Goal: Information Seeking & Learning: Learn about a topic

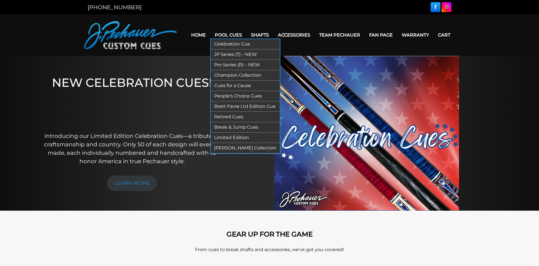
click at [223, 54] on link "JP Series (T) – NEW" at bounding box center [245, 54] width 69 height 10
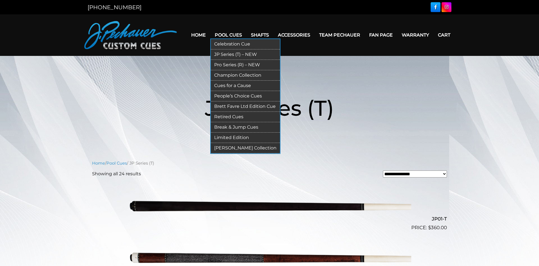
click at [222, 64] on link "Pro Series (R) – NEW" at bounding box center [245, 65] width 69 height 10
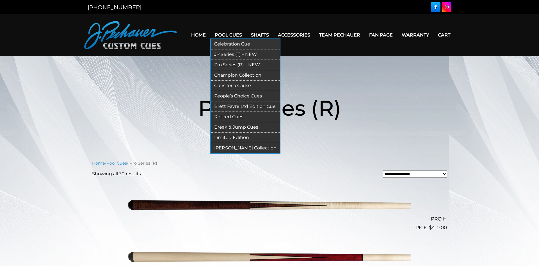
click at [225, 75] on link "Champion Collection" at bounding box center [245, 75] width 69 height 10
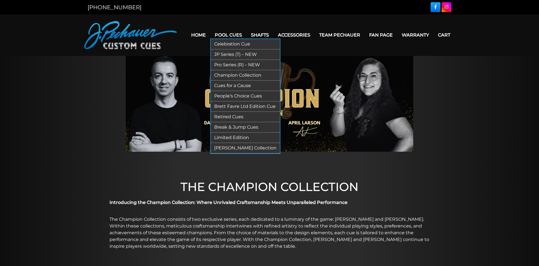
click at [229, 86] on link "Cues for a Cause" at bounding box center [245, 86] width 69 height 10
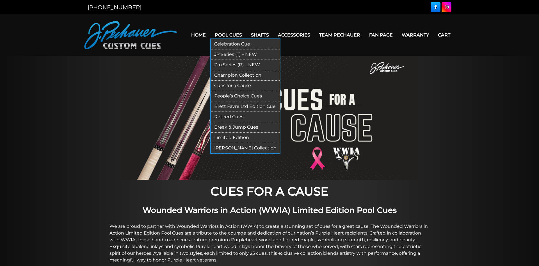
click at [223, 96] on link "People’s Choice Cues" at bounding box center [245, 96] width 69 height 10
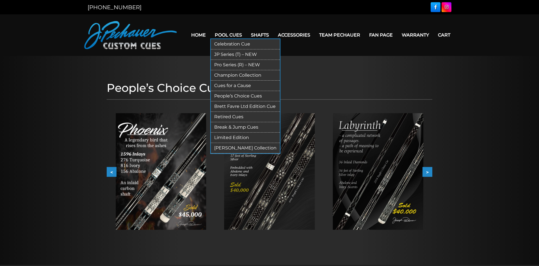
click at [237, 106] on link "Brett Favre Ltd Edition Cue" at bounding box center [245, 106] width 69 height 10
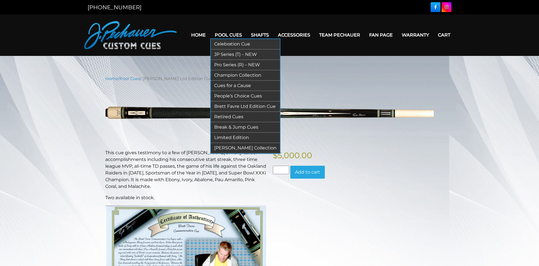
click at [226, 116] on link "Retired Cues" at bounding box center [245, 117] width 69 height 10
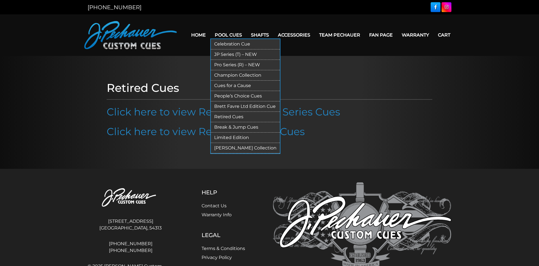
click at [233, 148] on link "[PERSON_NAME] Collection" at bounding box center [245, 148] width 69 height 10
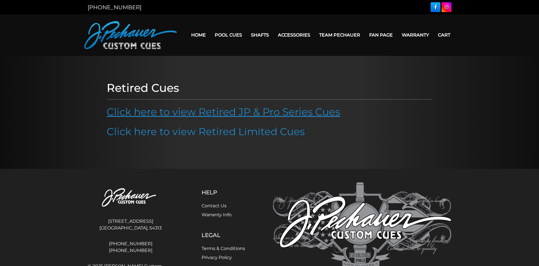
click at [227, 112] on link "Click here to view Retired JP & Pro Series Cues" at bounding box center [224, 112] width 234 height 12
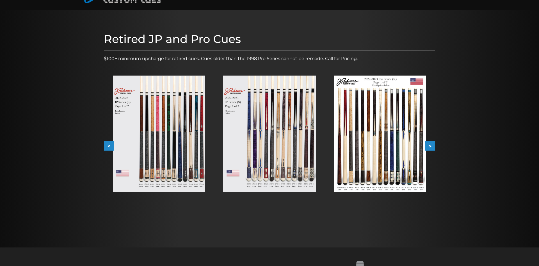
scroll to position [29, 0]
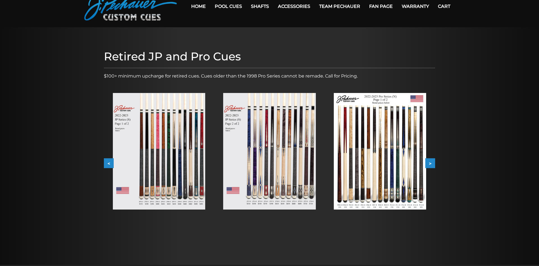
click at [381, 163] on img at bounding box center [380, 151] width 92 height 116
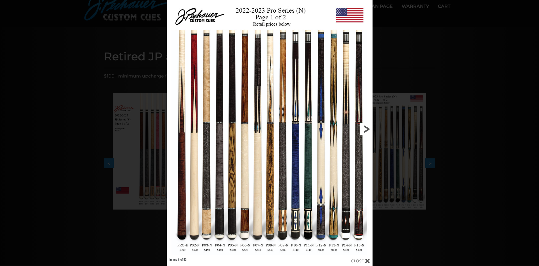
click at [364, 127] on link at bounding box center [326, 129] width 93 height 258
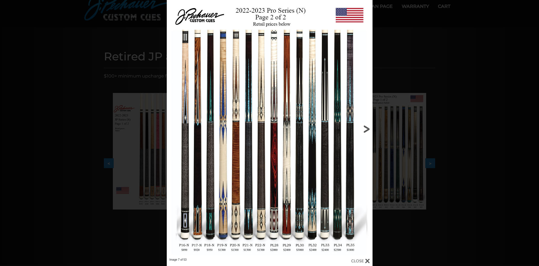
click at [366, 129] on link at bounding box center [326, 129] width 93 height 258
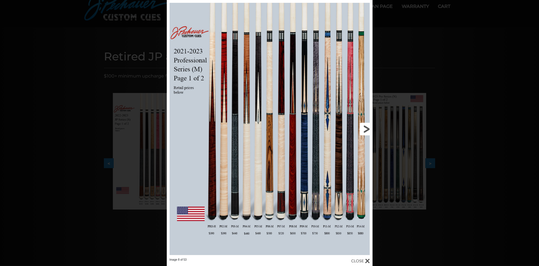
click at [366, 130] on link at bounding box center [326, 129] width 93 height 258
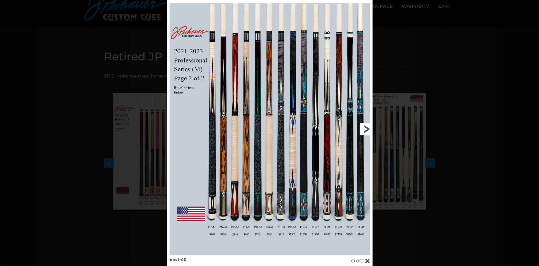
click at [367, 128] on link at bounding box center [326, 129] width 93 height 258
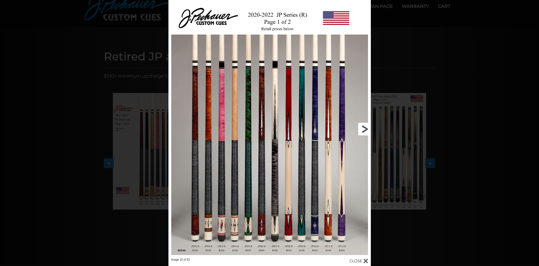
click at [367, 128] on link at bounding box center [325, 129] width 91 height 258
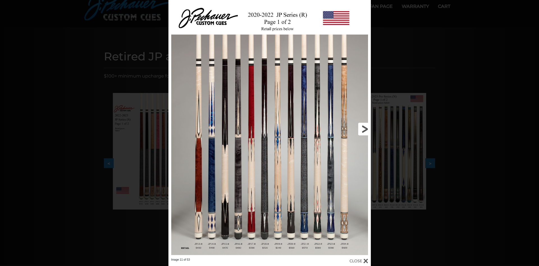
click at [365, 129] on link at bounding box center [325, 129] width 91 height 258
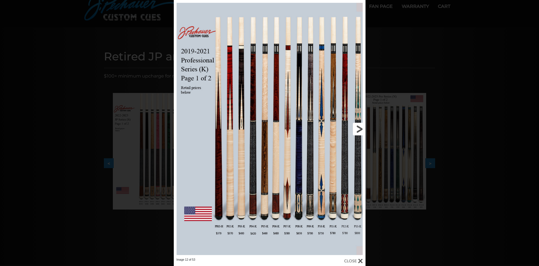
click at [359, 129] on link at bounding box center [322, 129] width 86 height 258
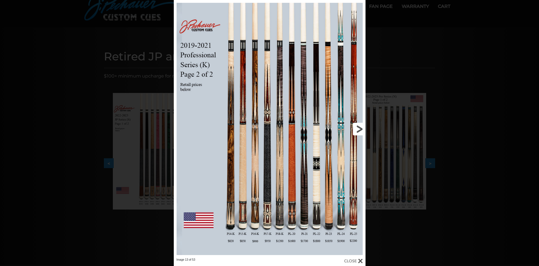
click at [359, 129] on link at bounding box center [322, 129] width 86 height 258
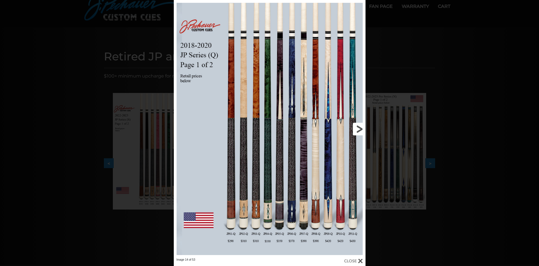
click at [359, 129] on link at bounding box center [322, 129] width 86 height 258
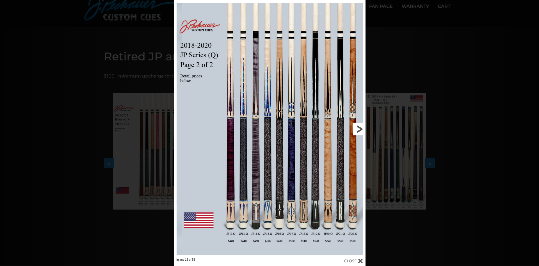
click at [359, 126] on link at bounding box center [322, 129] width 86 height 258
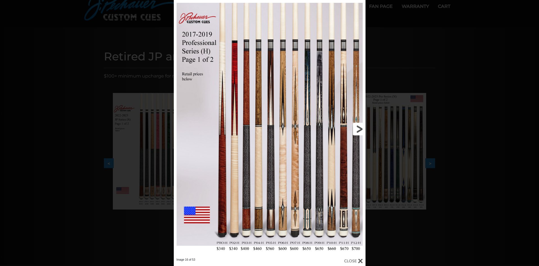
click at [360, 129] on link at bounding box center [322, 129] width 86 height 258
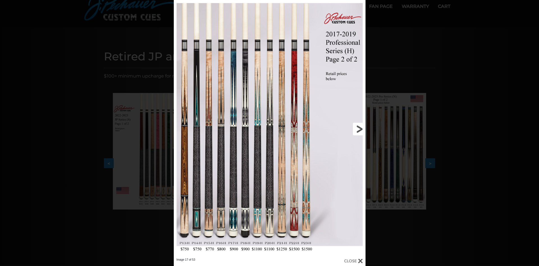
click at [359, 128] on link at bounding box center [322, 129] width 86 height 258
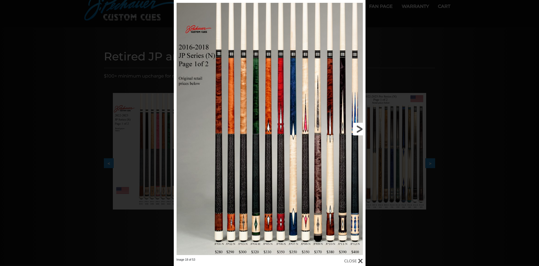
click at [359, 128] on link at bounding box center [322, 129] width 86 height 258
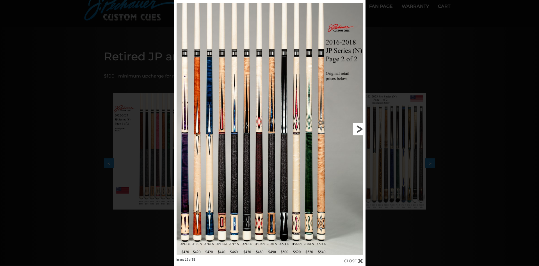
click at [359, 128] on link at bounding box center [322, 129] width 86 height 258
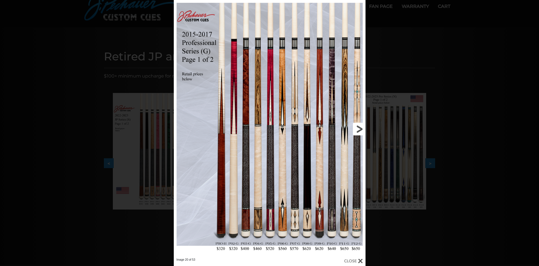
click at [361, 129] on link at bounding box center [322, 129] width 86 height 258
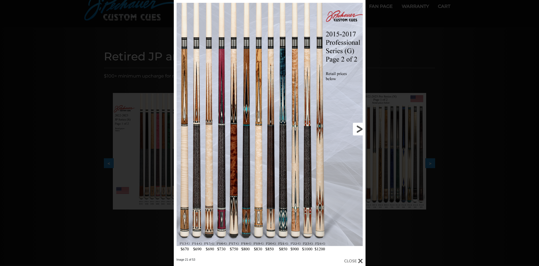
click at [360, 129] on link at bounding box center [322, 129] width 86 height 258
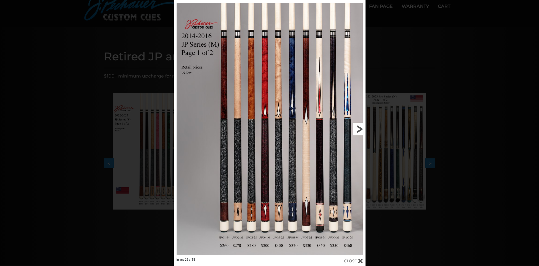
click at [360, 128] on link at bounding box center [322, 129] width 86 height 258
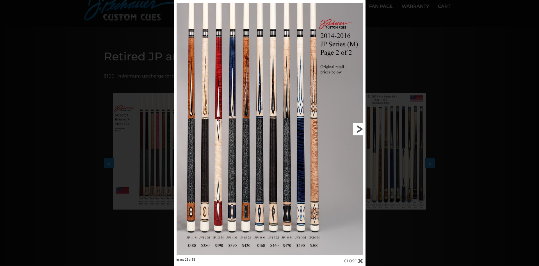
click at [360, 128] on link at bounding box center [322, 129] width 86 height 258
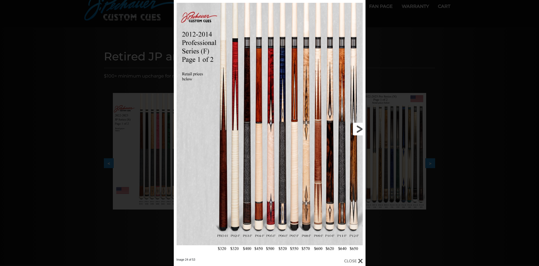
click at [359, 128] on link at bounding box center [322, 129] width 86 height 258
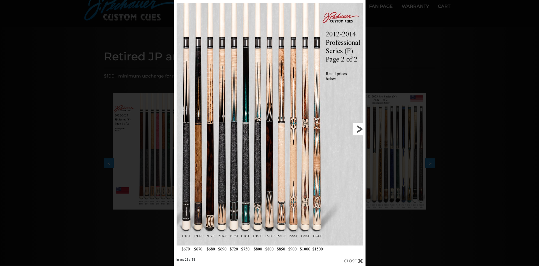
click at [358, 129] on link at bounding box center [322, 129] width 86 height 258
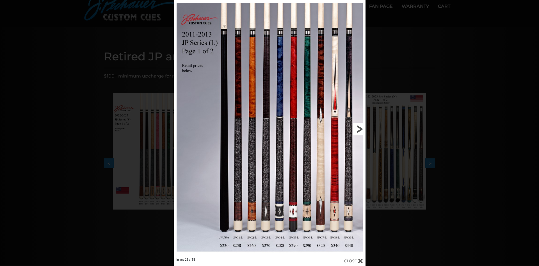
click at [359, 128] on link at bounding box center [322, 129] width 86 height 258
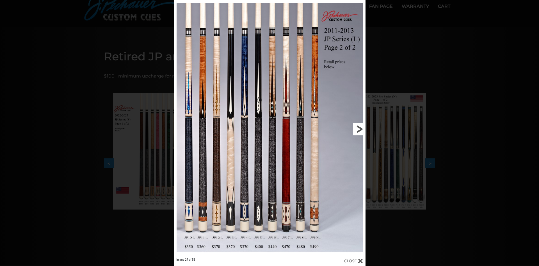
click at [359, 128] on link at bounding box center [322, 129] width 86 height 258
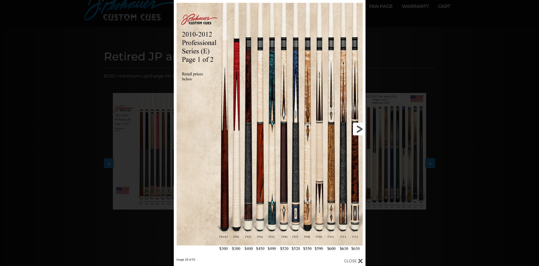
click at [359, 127] on link at bounding box center [322, 129] width 86 height 258
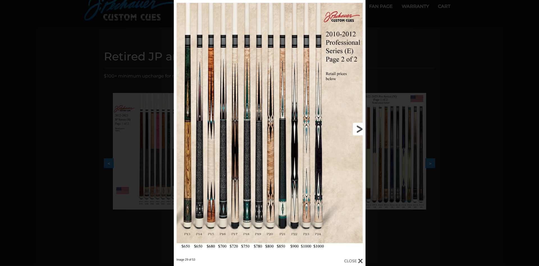
click at [358, 128] on link at bounding box center [322, 129] width 86 height 258
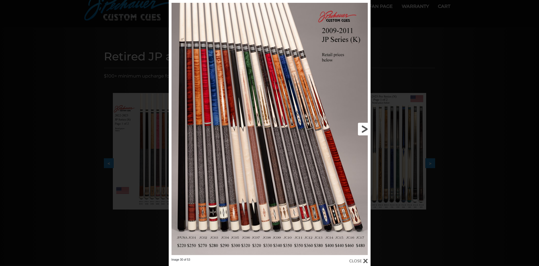
click at [363, 129] on link at bounding box center [325, 129] width 91 height 258
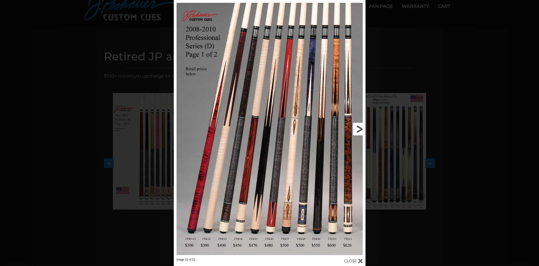
click at [358, 126] on link at bounding box center [322, 129] width 86 height 258
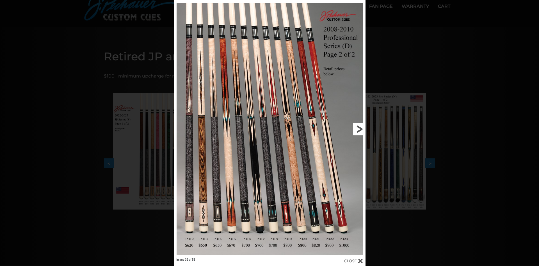
click at [361, 126] on link at bounding box center [322, 129] width 86 height 258
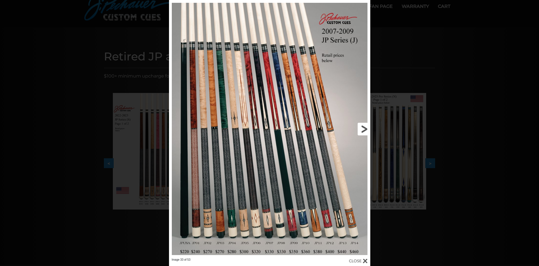
click at [363, 128] on link at bounding box center [325, 129] width 91 height 258
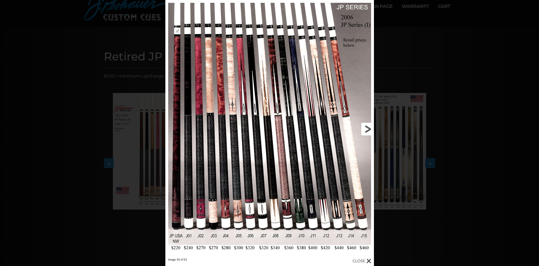
click at [369, 126] on link at bounding box center [327, 129] width 94 height 258
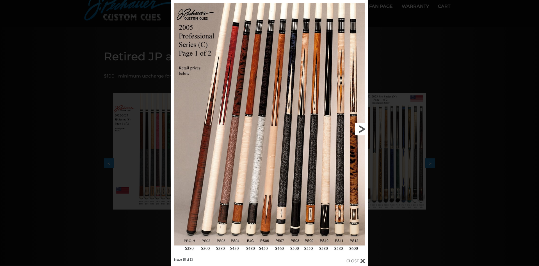
click at [360, 128] on link at bounding box center [323, 129] width 88 height 258
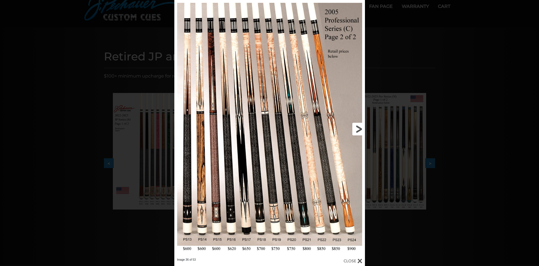
click at [359, 127] on link at bounding box center [322, 129] width 86 height 258
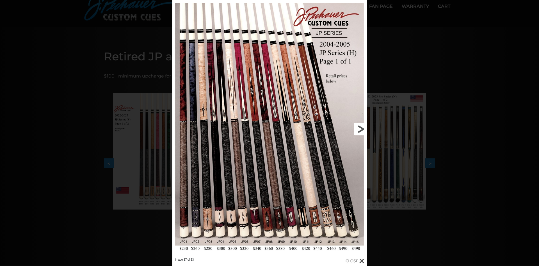
click at [360, 128] on link at bounding box center [323, 129] width 88 height 258
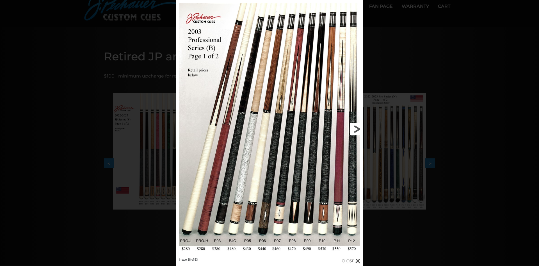
click at [360, 128] on link at bounding box center [321, 129] width 84 height 258
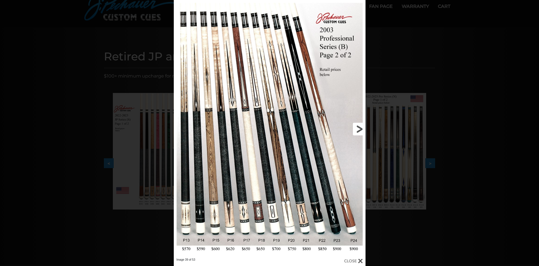
click at [360, 128] on link at bounding box center [322, 129] width 86 height 258
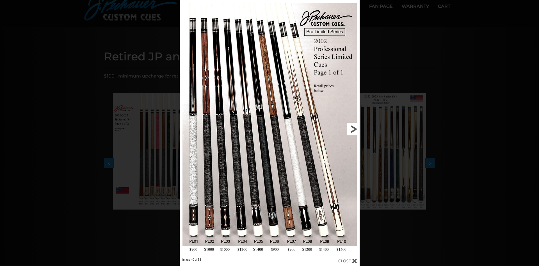
click at [354, 130] on link at bounding box center [318, 129] width 81 height 258
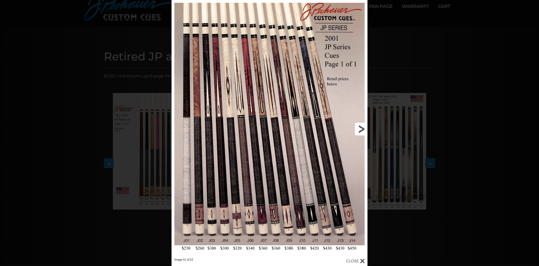
click at [354, 130] on link at bounding box center [323, 129] width 88 height 258
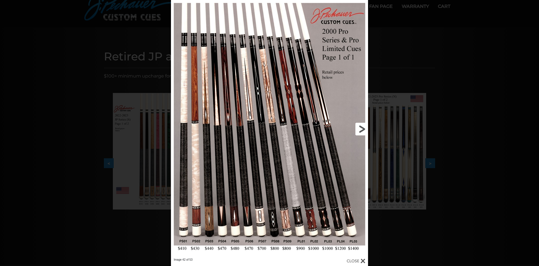
click at [362, 128] on link at bounding box center [323, 129] width 89 height 258
